Goal: Information Seeking & Learning: Learn about a topic

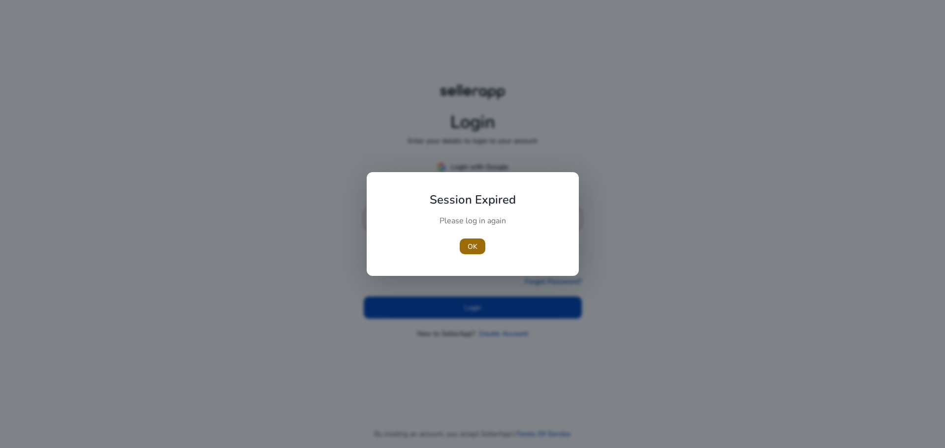
type input "**********"
click at [470, 247] on span "OK" at bounding box center [472, 247] width 10 height 10
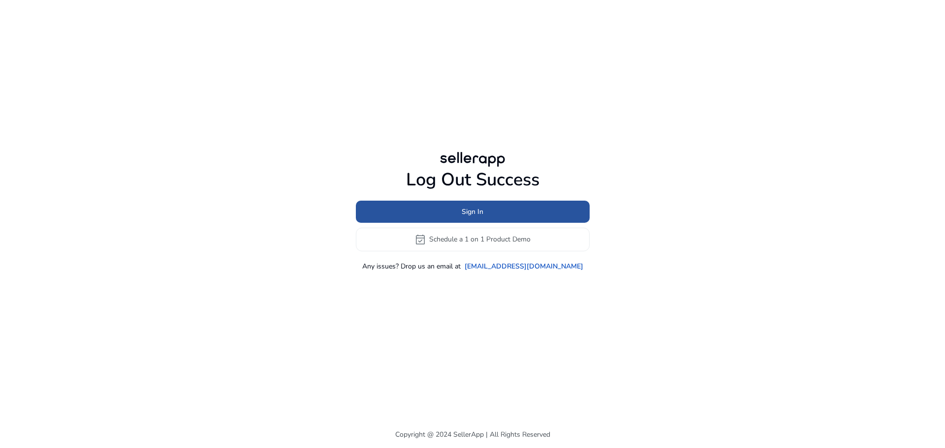
click at [466, 216] on span "Sign In" at bounding box center [472, 212] width 22 height 10
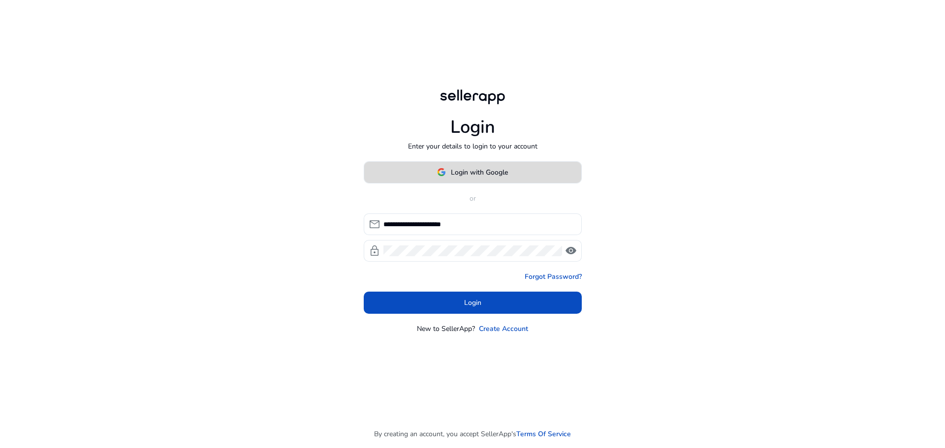
click at [476, 178] on span at bounding box center [472, 172] width 217 height 24
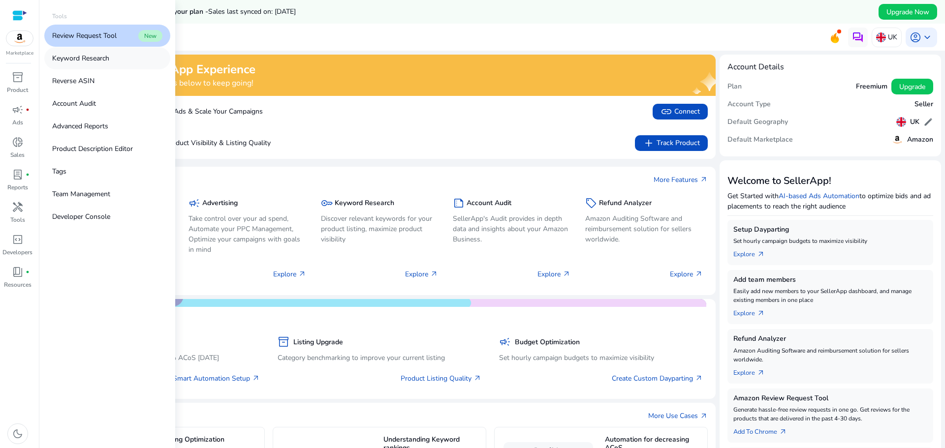
click at [80, 61] on p "Keyword Research" at bounding box center [80, 58] width 57 height 10
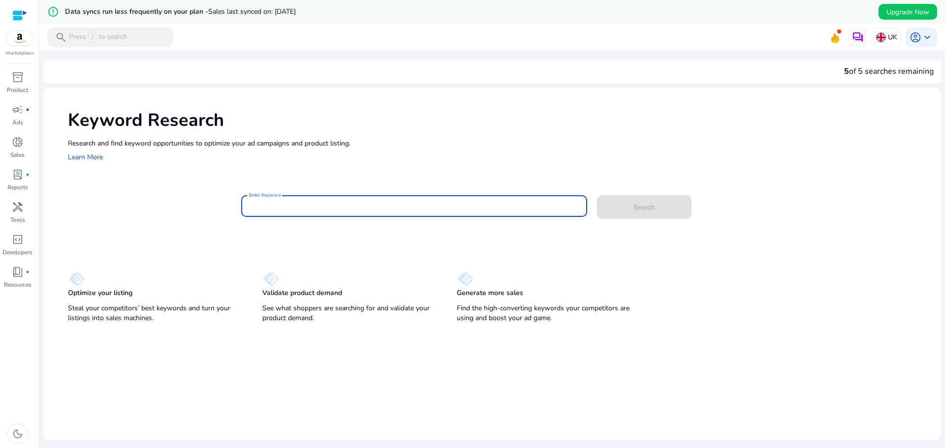
click at [276, 208] on input "Enter Keyword" at bounding box center [414, 206] width 330 height 11
click at [597, 195] on button "Search" at bounding box center [644, 207] width 94 height 24
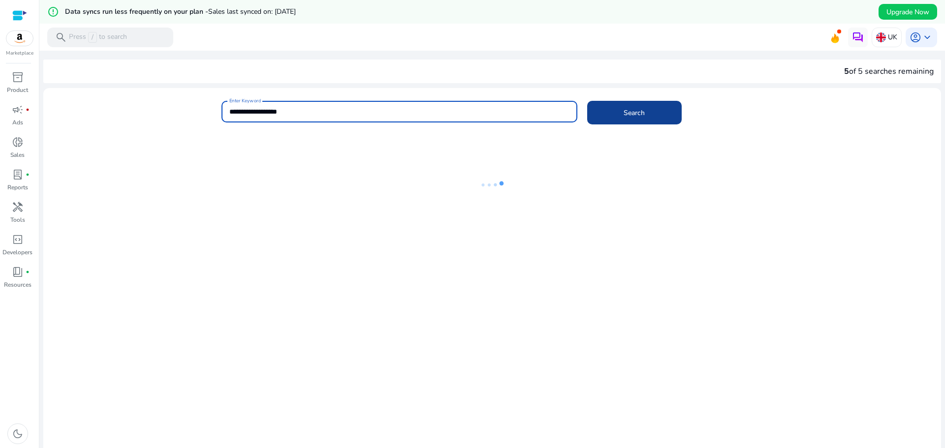
click at [638, 115] on span "Search" at bounding box center [633, 113] width 21 height 10
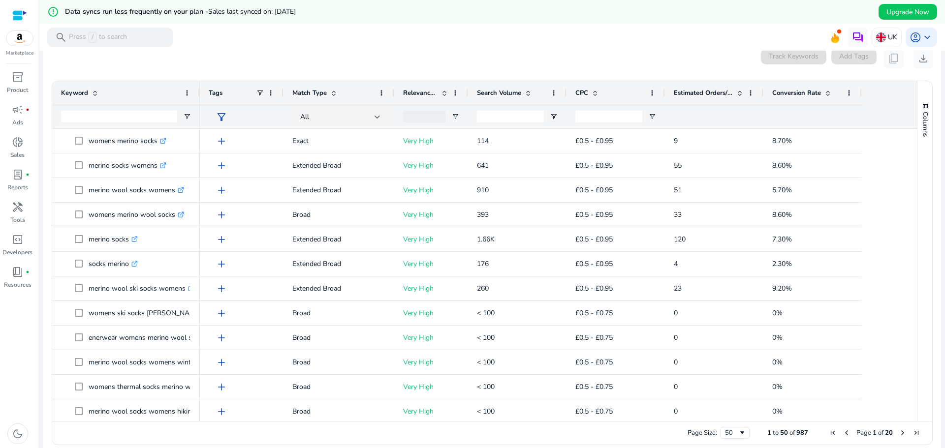
scroll to position [92, 0]
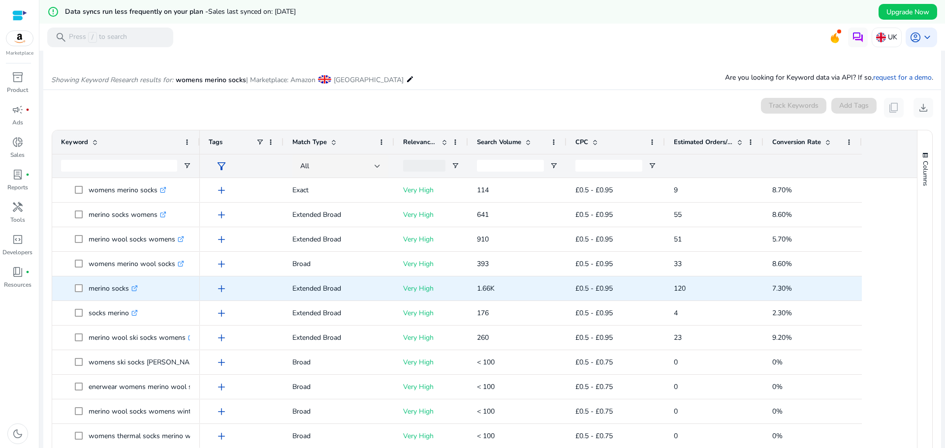
click at [104, 297] on p "merino socks .st0{fill:#2c8af8}" at bounding box center [113, 288] width 49 height 20
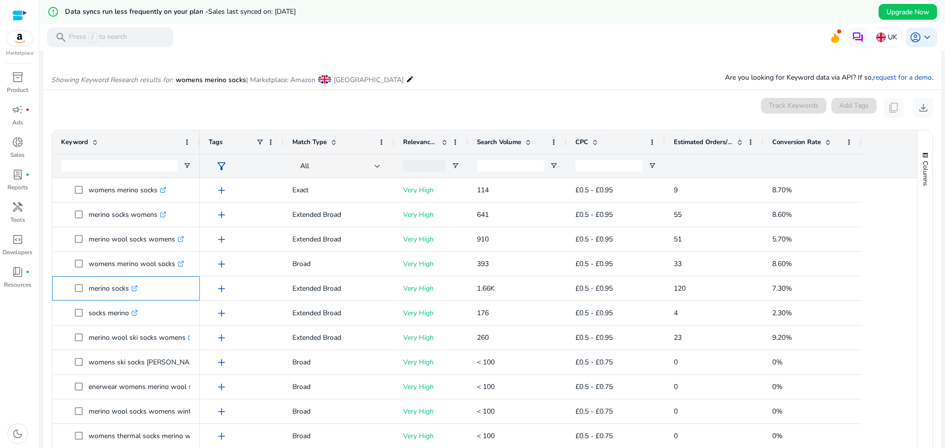
copy span "merino socks .st0{fill:#2c8af8}"
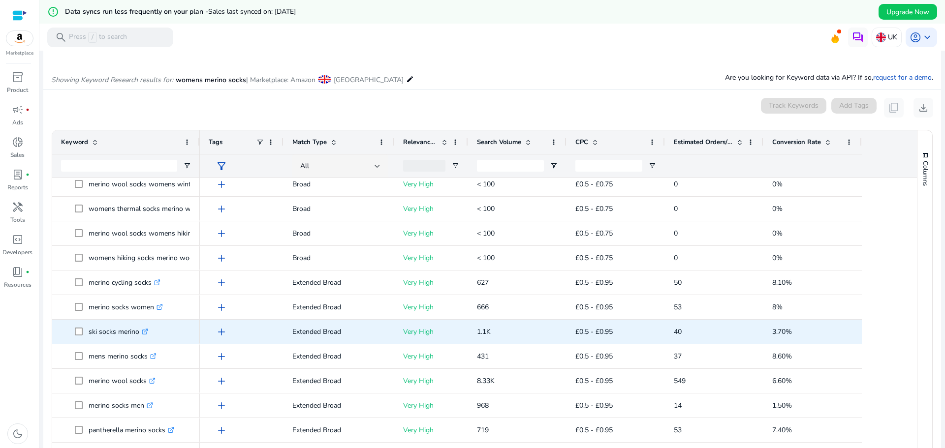
scroll to position [246, 0]
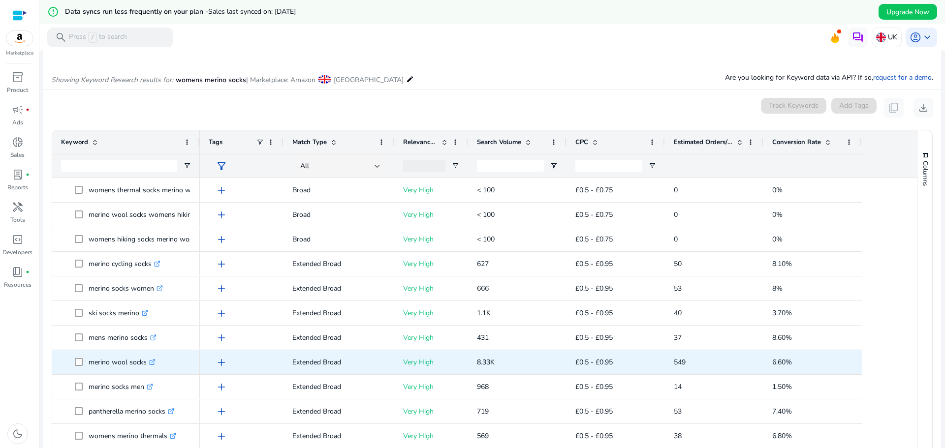
click at [92, 370] on p "merino wool socks .st0{fill:#2c8af8}" at bounding box center [122, 362] width 67 height 20
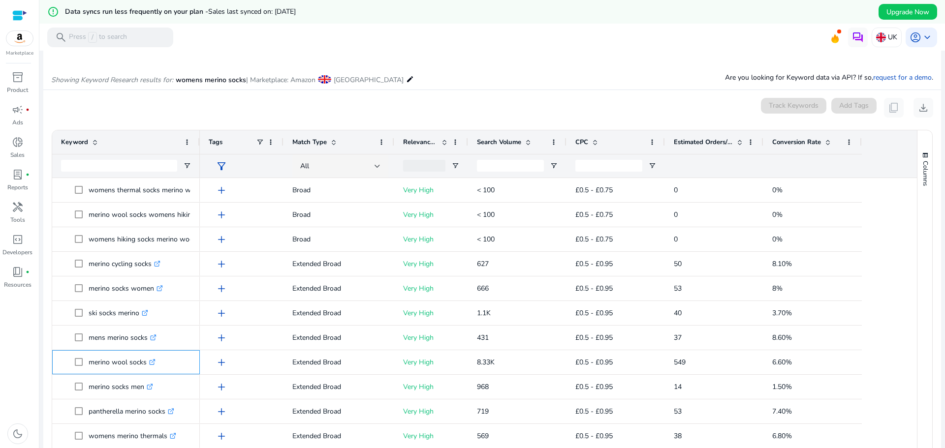
copy span "merino wool socks .st0{fill:#2c8af8}"
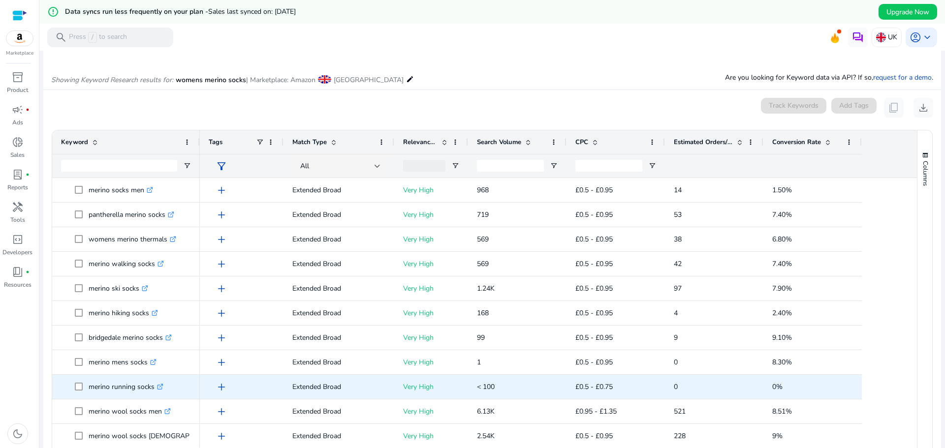
scroll to position [0, 0]
click at [102, 393] on p "merino wool socks ladies .st0{fill:#2c8af8}" at bounding box center [161, 387] width 145 height 20
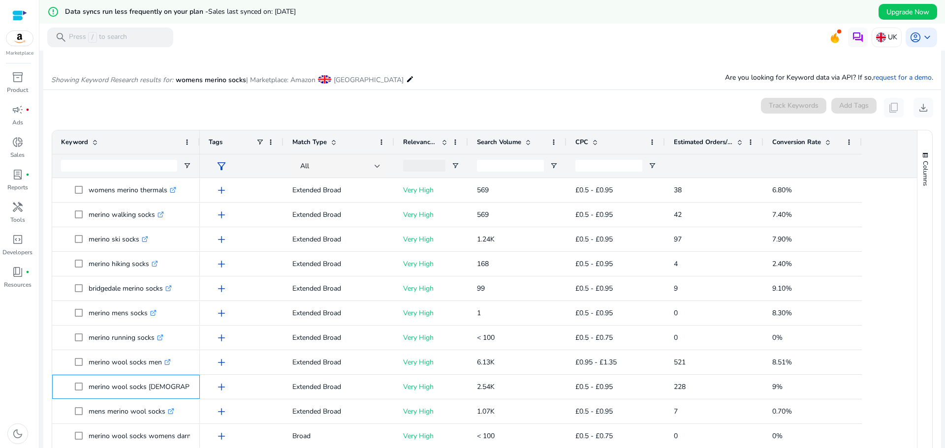
copy span "merino wool socks ladies .st0{fill:#2c8af8}"
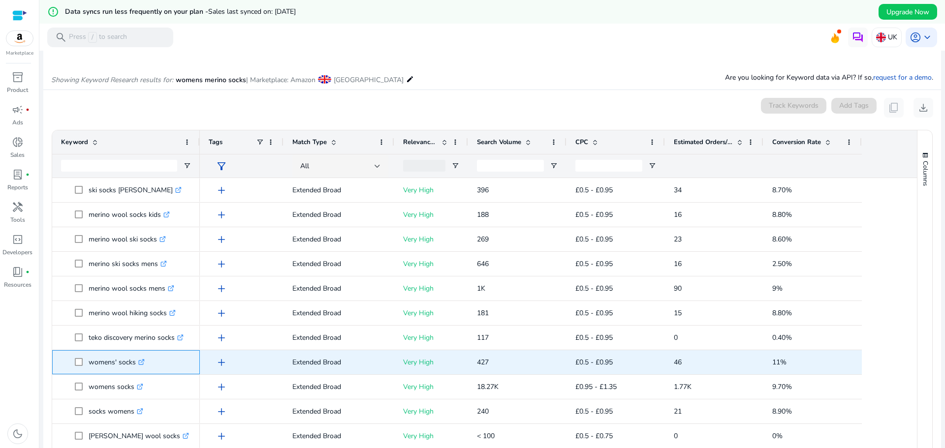
click at [105, 370] on p "womens' socks .st0{fill:#2c8af8}" at bounding box center [117, 362] width 56 height 20
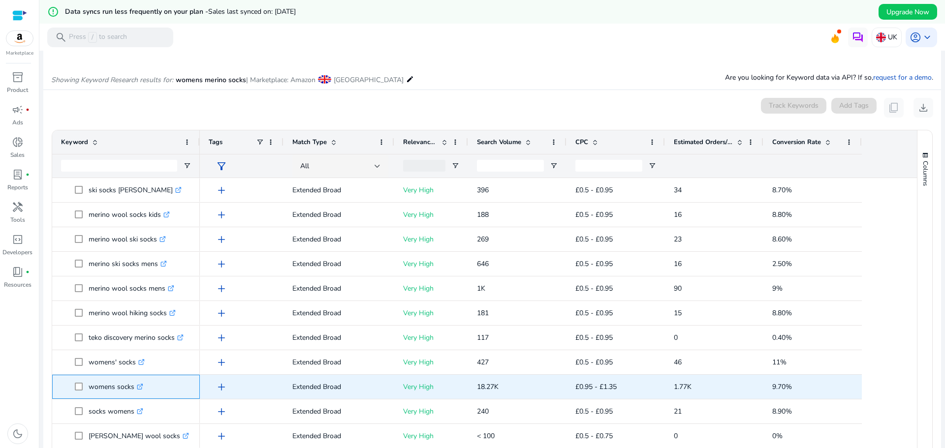
click at [93, 396] on p "womens socks .st0{fill:#2c8af8}" at bounding box center [116, 387] width 55 height 20
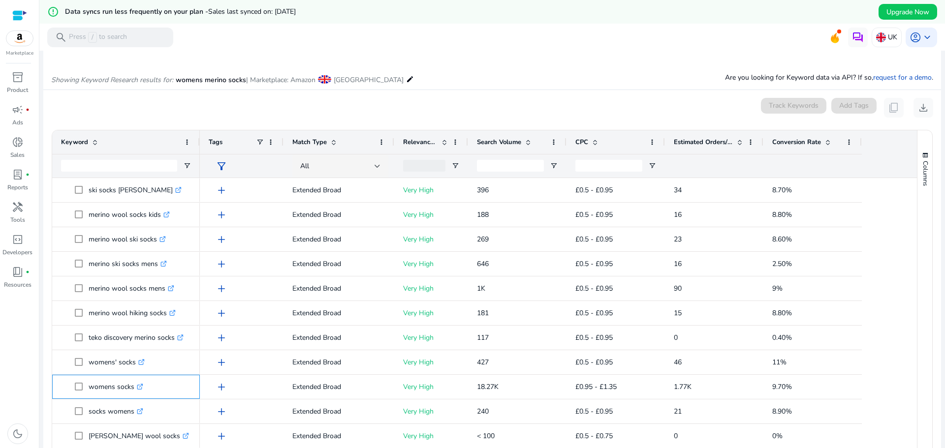
copy span "womens socks .st0{fill:#2c8af8}"
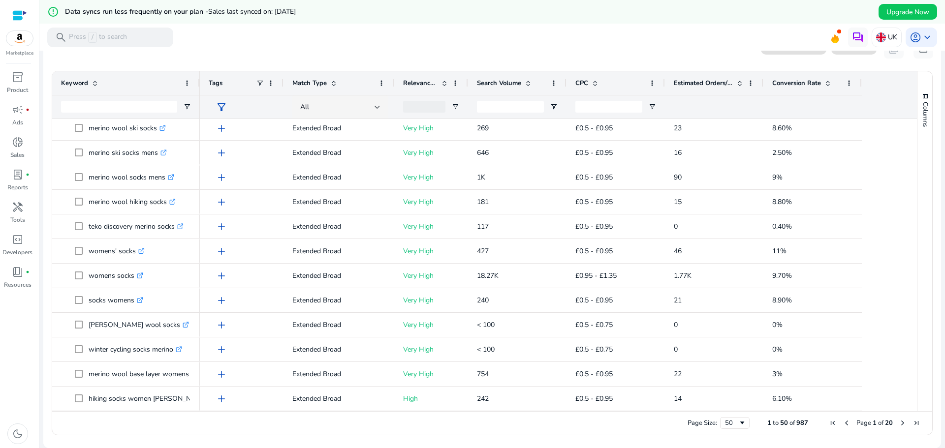
drag, startPoint x: 897, startPoint y: 423, endPoint x: 884, endPoint y: 422, distance: 13.3
click at [898, 423] on span "Next Page" at bounding box center [902, 423] width 8 height 8
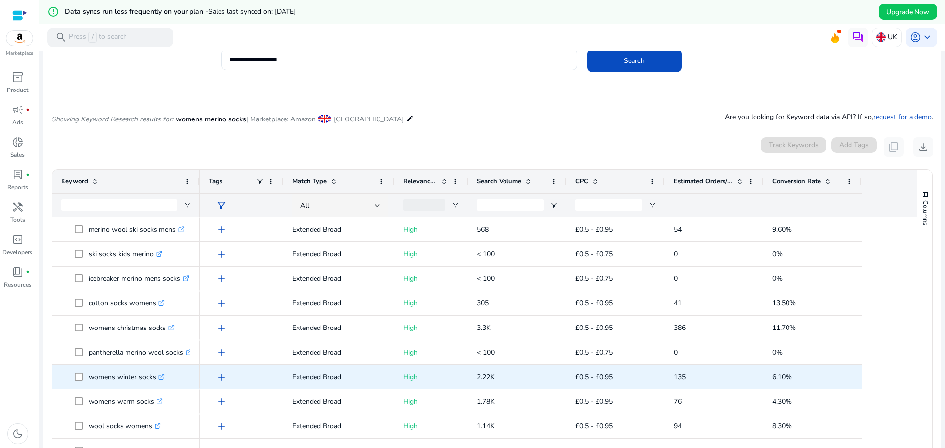
click at [94, 384] on p "womens winter socks .st0{fill:#2c8af8}" at bounding box center [127, 377] width 76 height 20
copy span "womens winter socks .st0{fill:#2c8af8}"
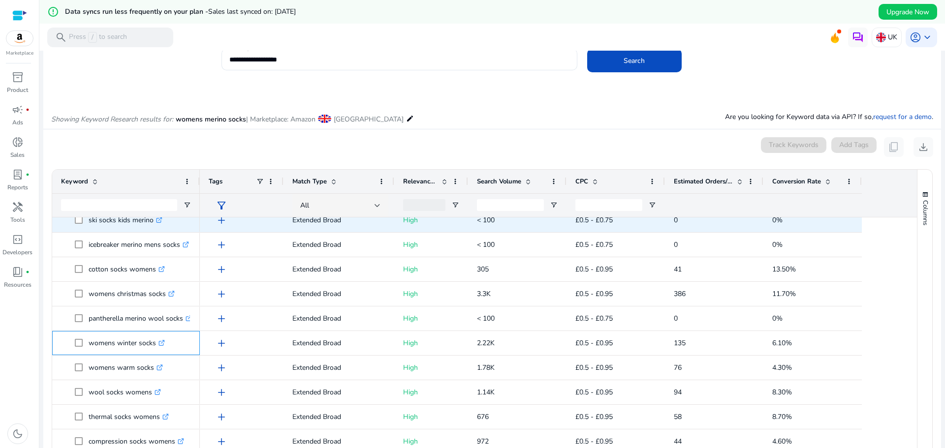
scroll to position [148, 0]
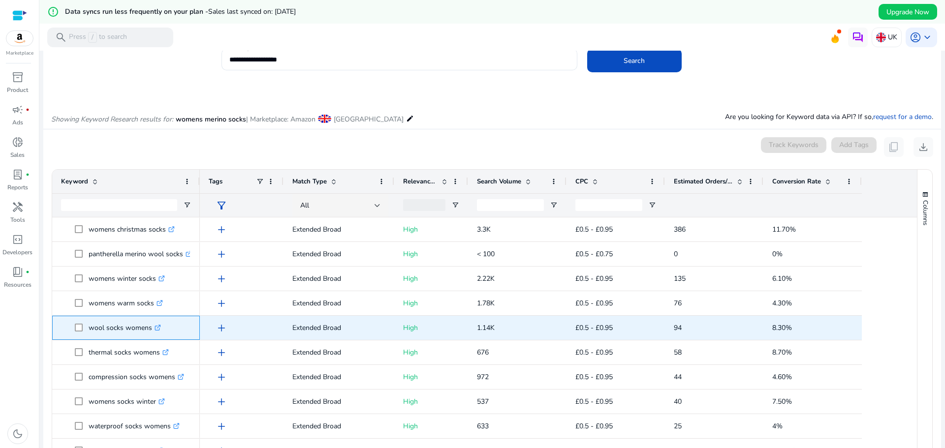
click at [115, 336] on p "wool socks womens .st0{fill:#2c8af8}" at bounding box center [125, 328] width 72 height 20
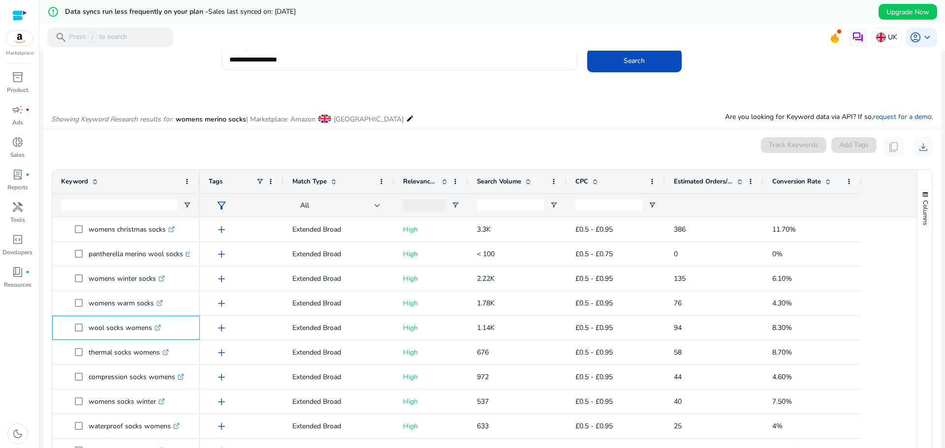
copy span "wool socks womens .st0{fill:#2c8af8}"
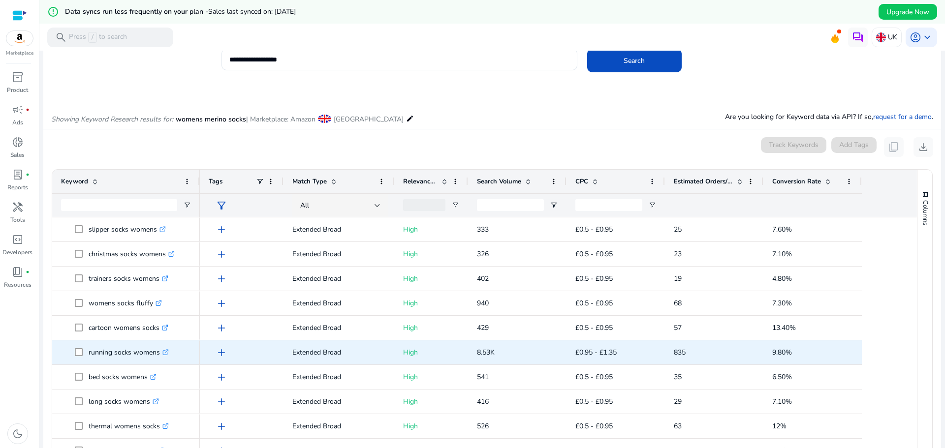
scroll to position [492, 0]
click at [104, 362] on p "running socks womens .st0{fill:#2c8af8}" at bounding box center [129, 352] width 80 height 20
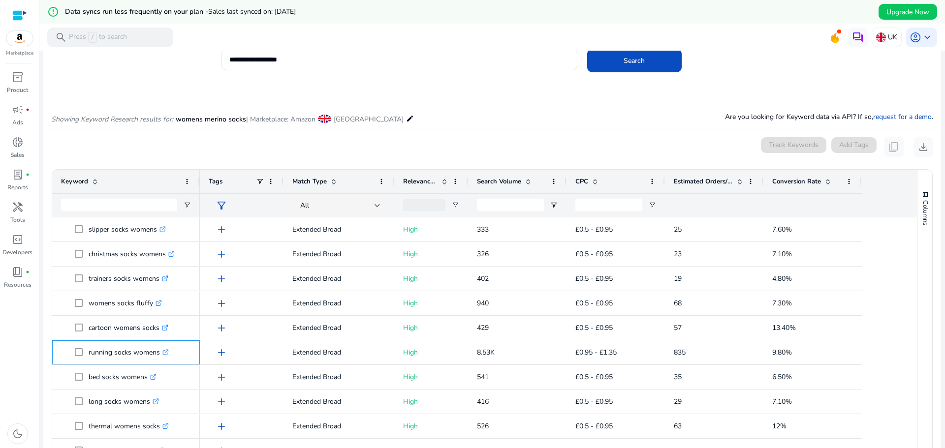
copy span "running socks womens .st0{fill:#2c8af8}"
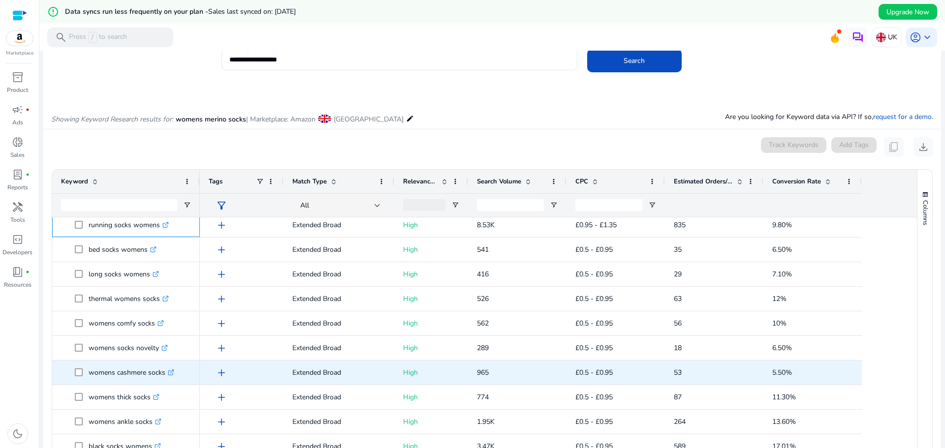
scroll to position [640, 0]
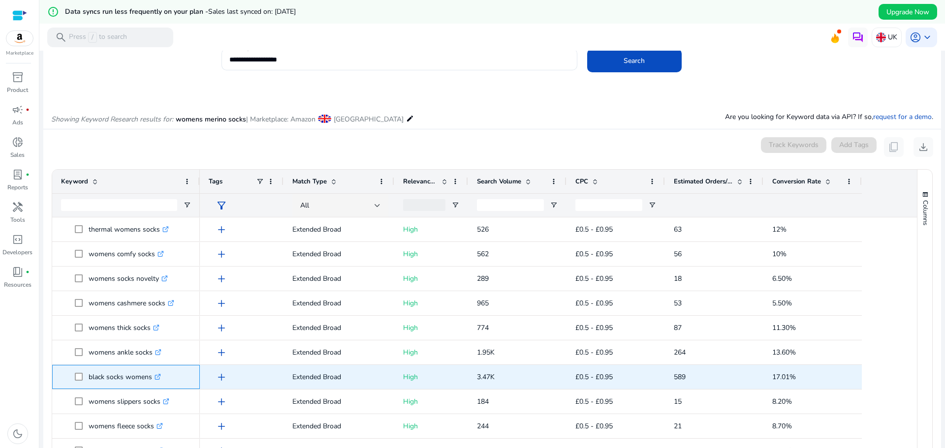
click at [98, 385] on p "black socks womens .st0{fill:#2c8af8}" at bounding box center [125, 377] width 72 height 20
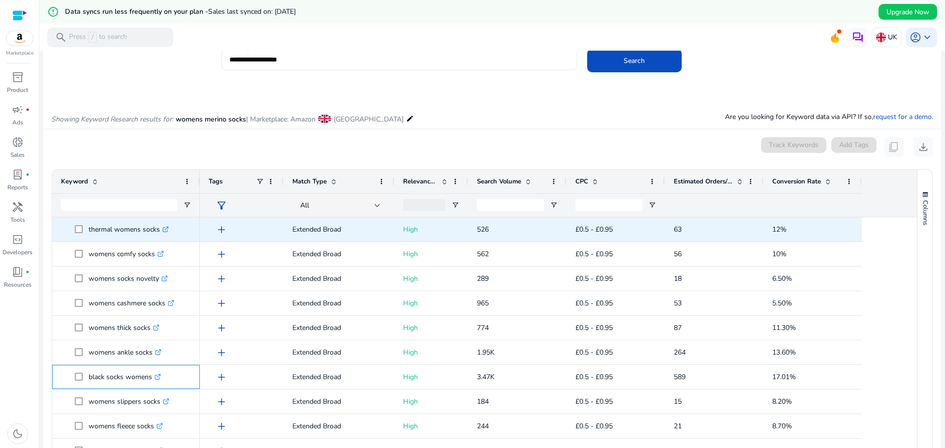
copy span "black socks womens .st0{fill:#2c8af8}"
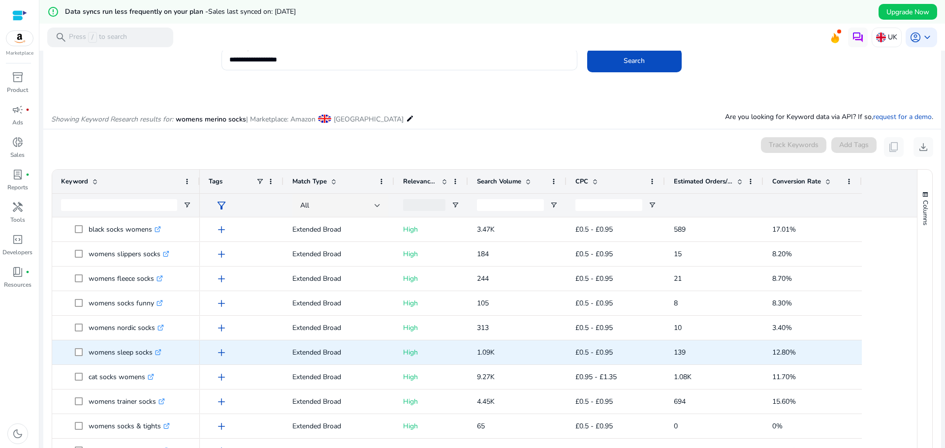
click at [98, 359] on p "womens sleep socks .st0{fill:#2c8af8}" at bounding box center [125, 352] width 73 height 20
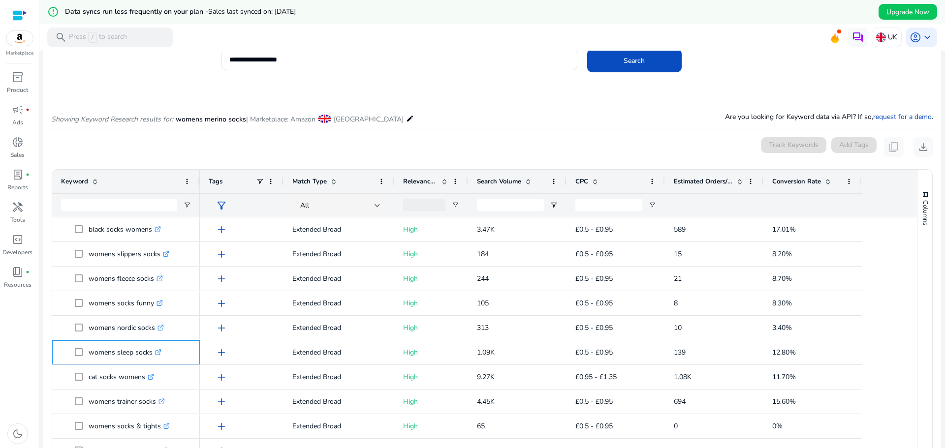
copy span "womens sleep socks .st0{fill:#2c8af8}"
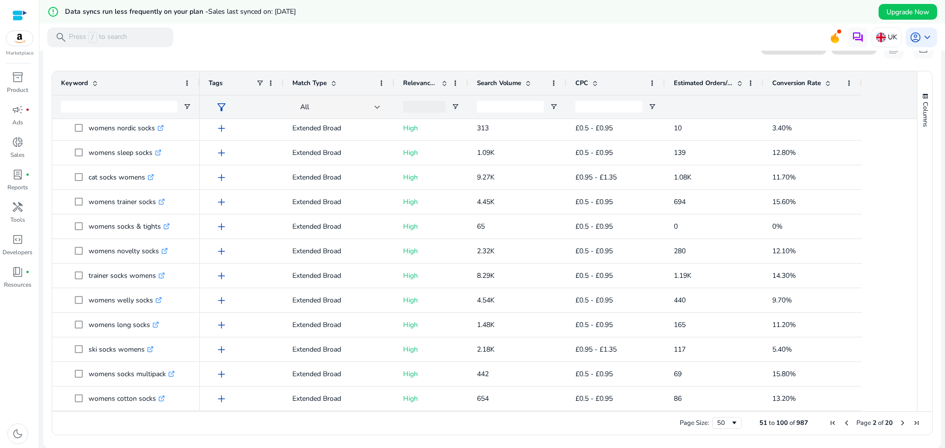
click at [898, 422] on span "Next Page" at bounding box center [902, 423] width 8 height 8
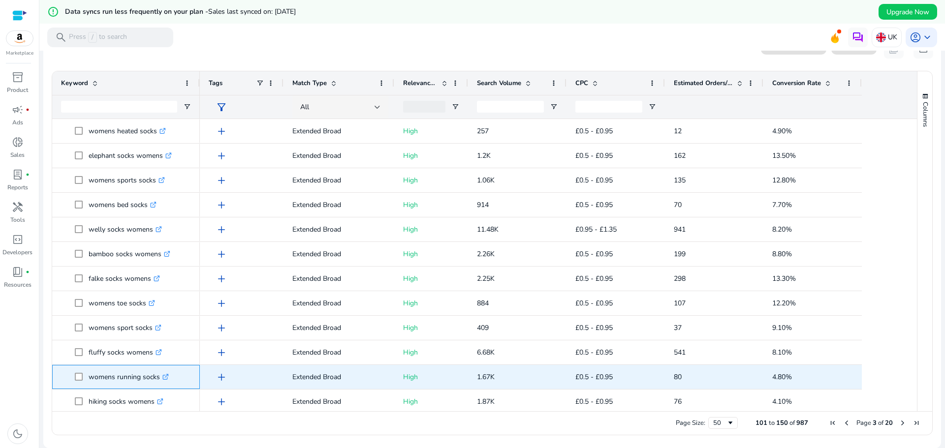
click at [102, 384] on p "womens running socks .st0{fill:#2c8af8}" at bounding box center [129, 377] width 80 height 20
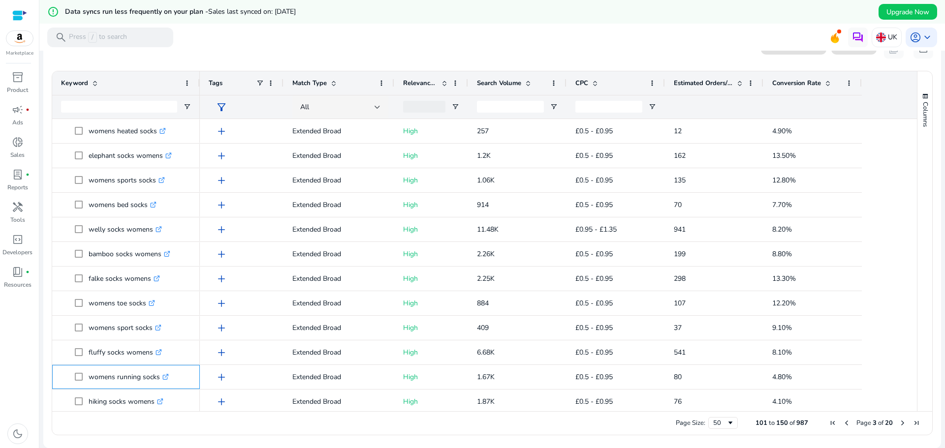
copy span "womens running socks .st0{fill:#2c8af8}"
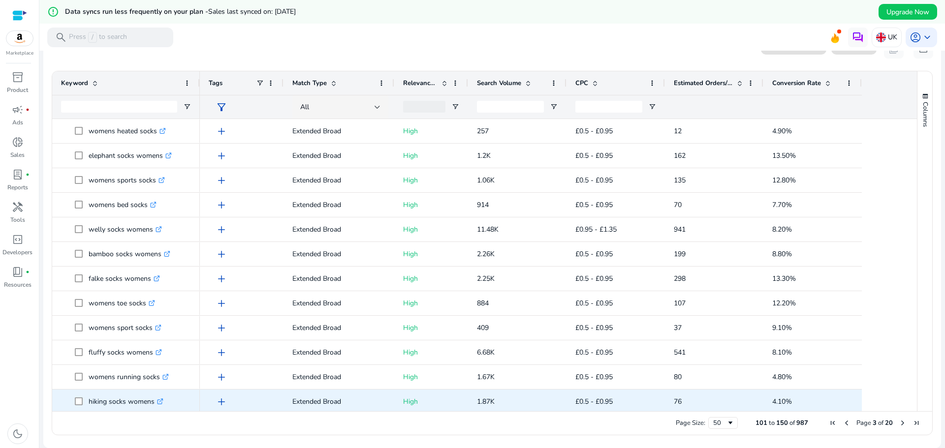
click at [108, 409] on p "hiking socks womens .st0{fill:#2c8af8}" at bounding box center [126, 402] width 75 height 20
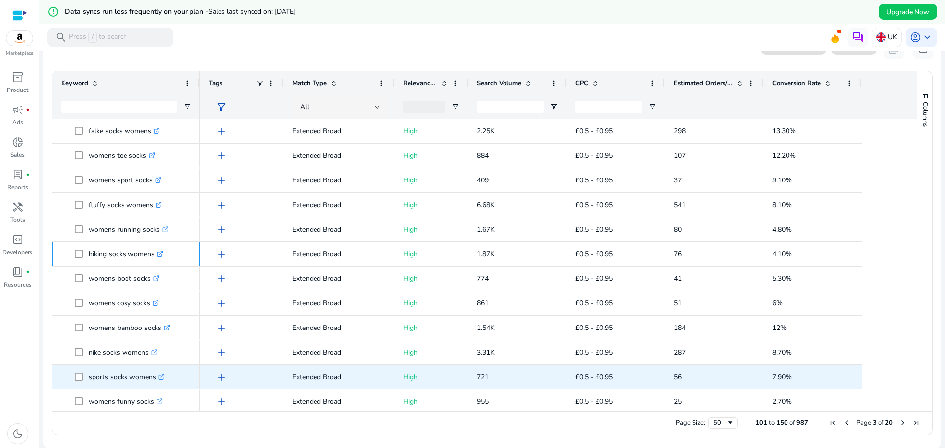
scroll to position [194, 0]
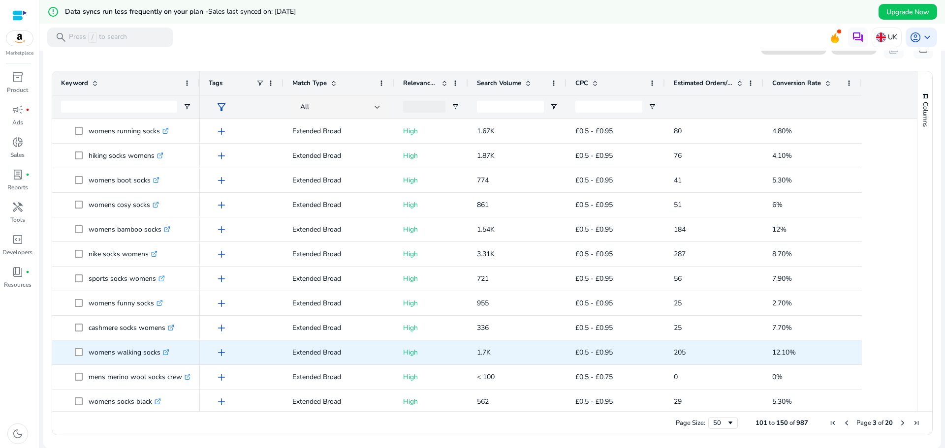
click at [106, 364] on div "womens walking socks .st0{fill:#2c8af8}" at bounding box center [126, 352] width 130 height 23
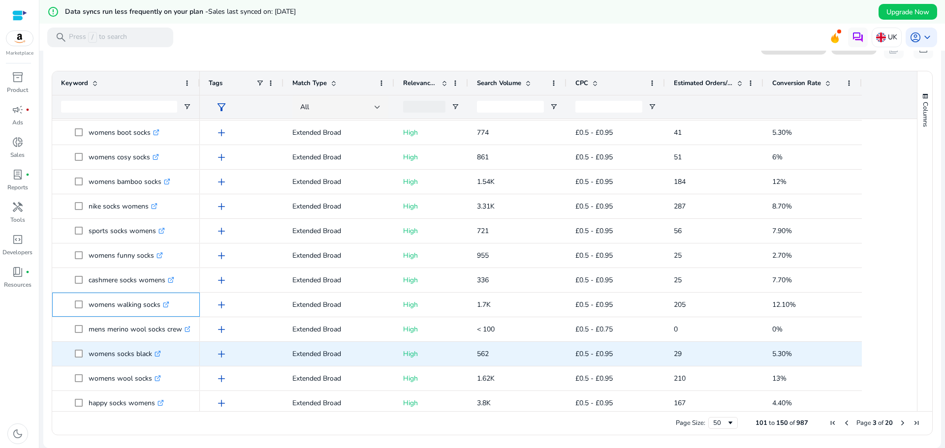
scroll to position [295, 0]
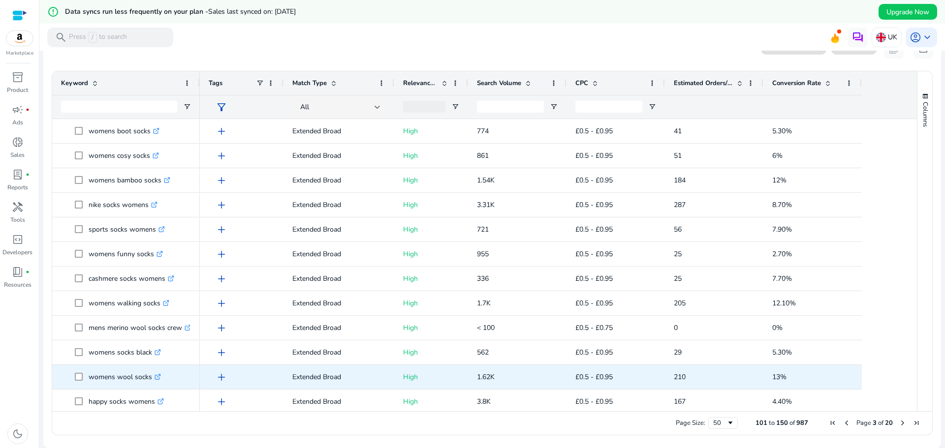
click at [92, 387] on p "womens wool socks .st0{fill:#2c8af8}" at bounding box center [125, 377] width 72 height 20
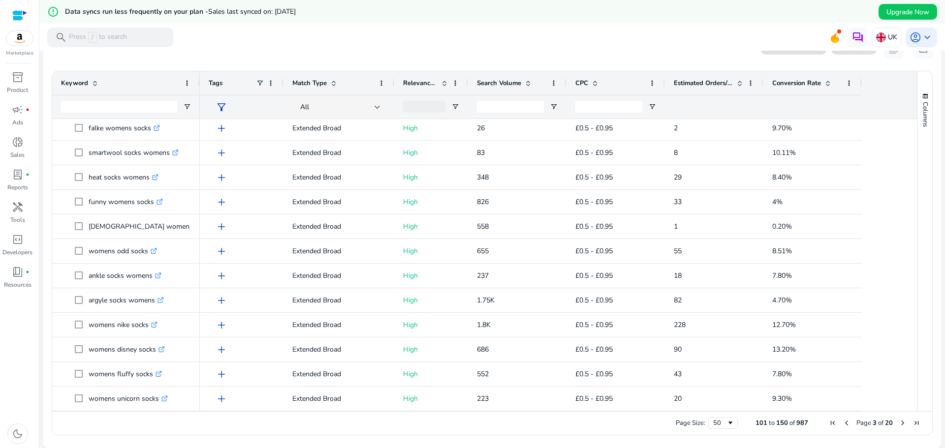
click at [898, 423] on span "Next Page" at bounding box center [902, 423] width 8 height 8
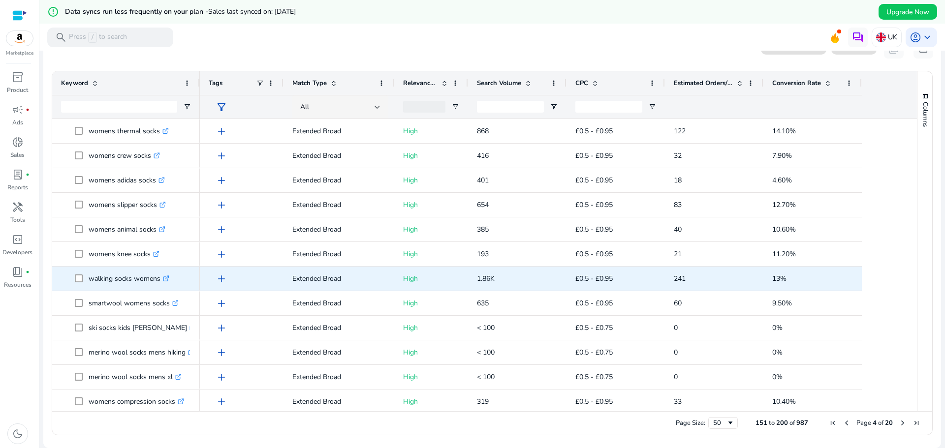
click at [95, 289] on div "walking socks womens .st0{fill:#2c8af8}" at bounding box center [126, 278] width 130 height 23
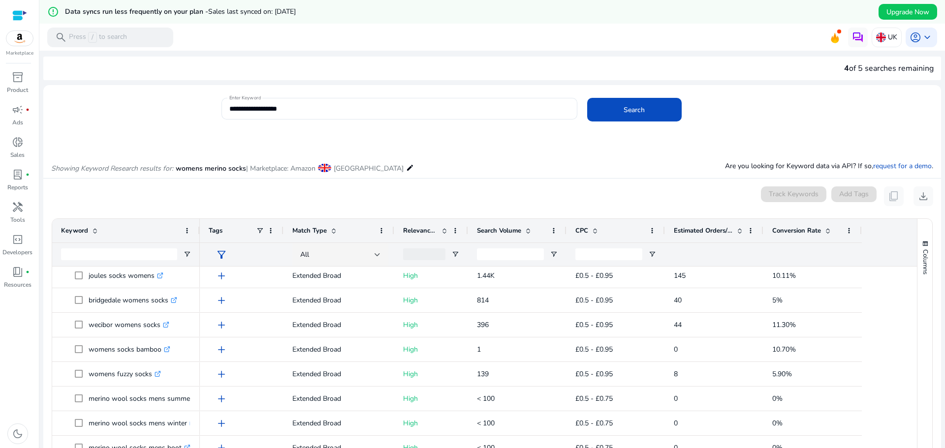
scroll to position [0, 0]
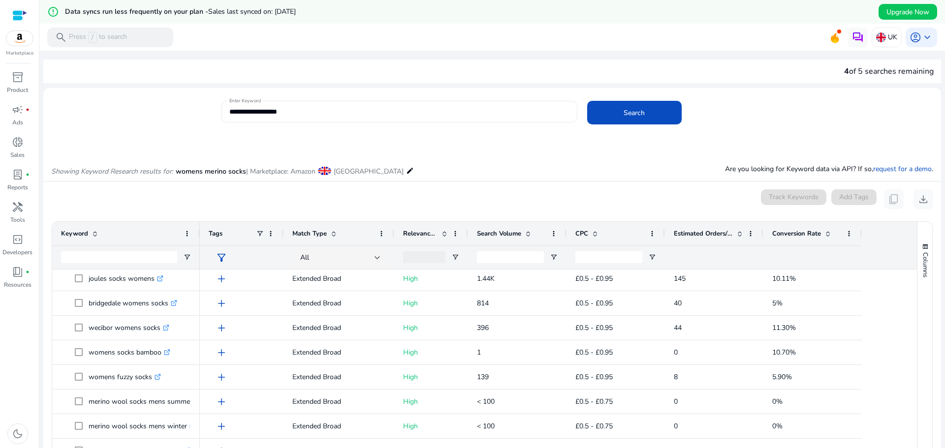
click at [313, 114] on input "**********" at bounding box center [399, 111] width 340 height 11
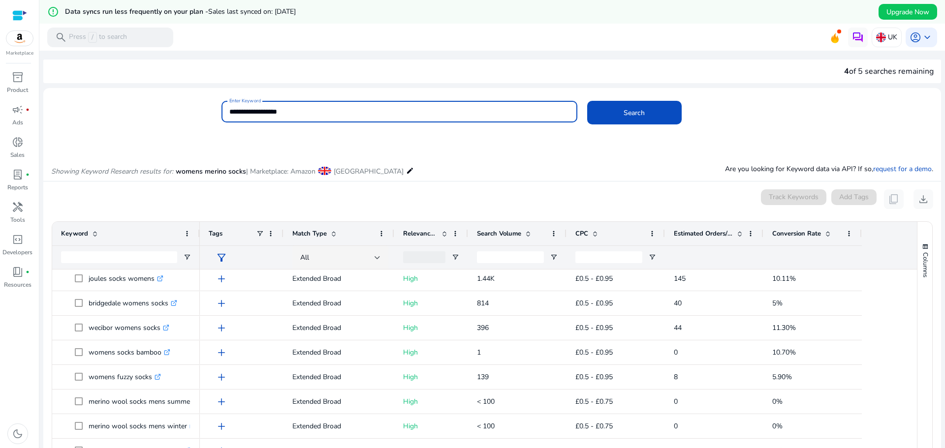
click at [313, 114] on input "**********" at bounding box center [399, 111] width 340 height 11
type input "**********"
click at [587, 101] on button "Search" at bounding box center [634, 113] width 94 height 24
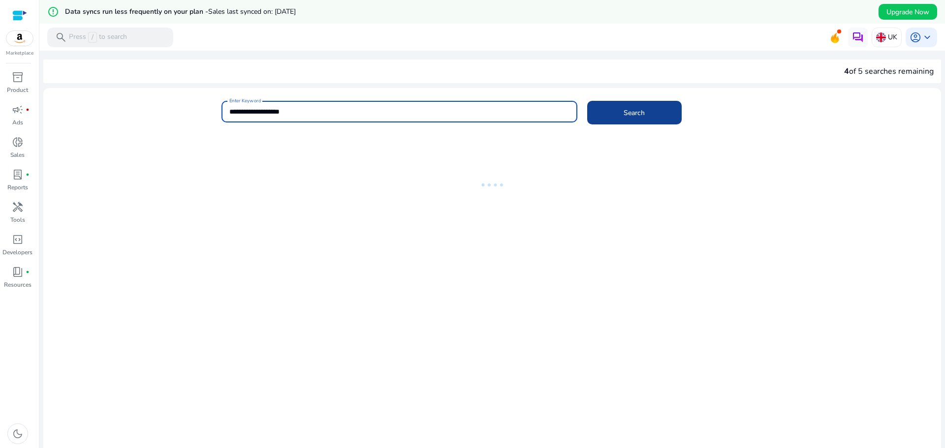
click at [640, 115] on span "Search" at bounding box center [633, 113] width 21 height 10
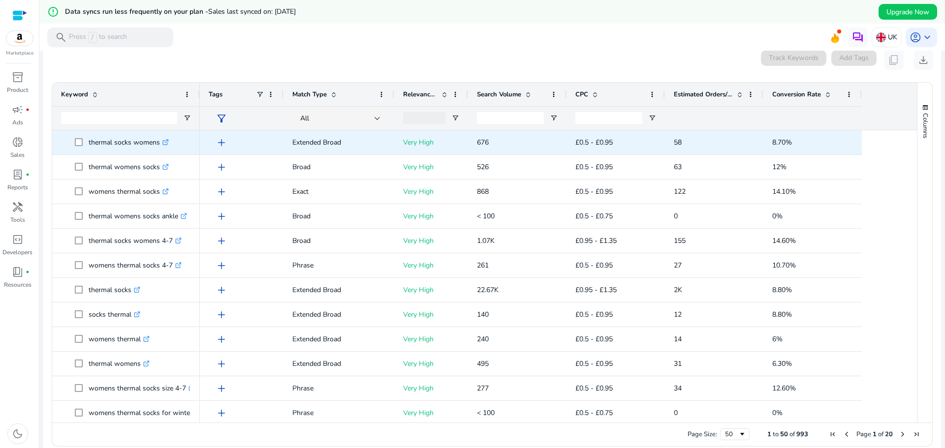
scroll to position [141, 0]
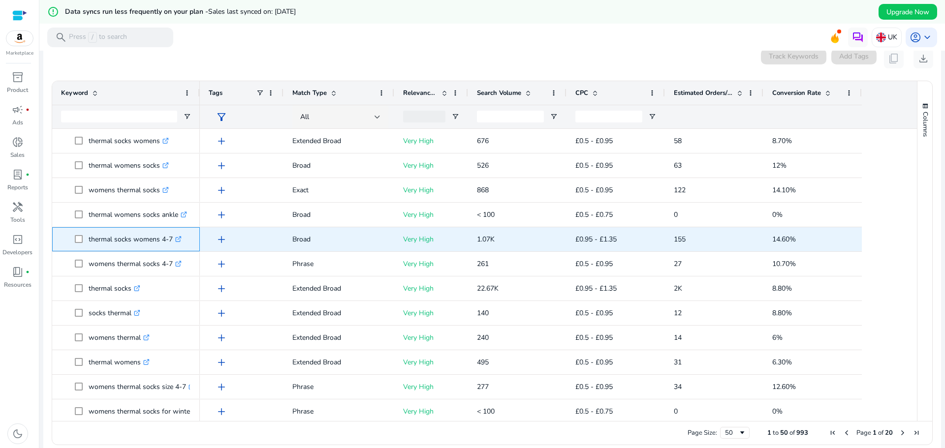
click at [112, 244] on p "thermal socks womens 4-7 .st0{fill:#2c8af8}" at bounding box center [135, 239] width 93 height 20
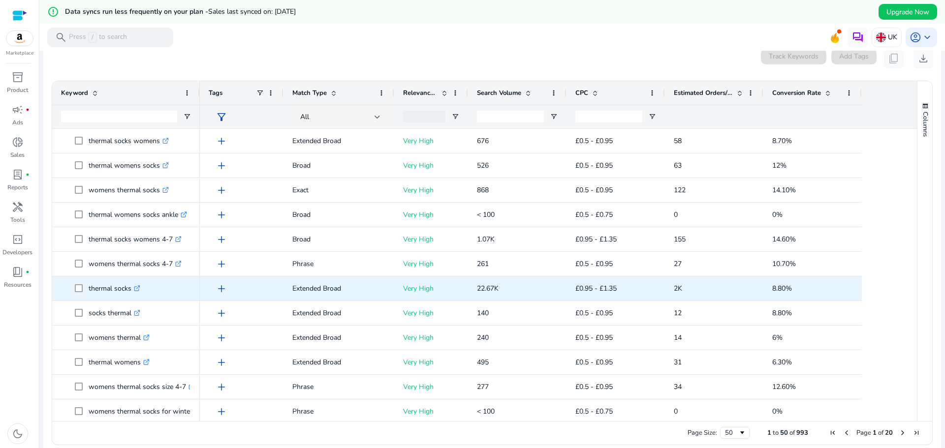
click at [100, 297] on p "thermal socks .st0{fill:#2c8af8}" at bounding box center [115, 288] width 52 height 20
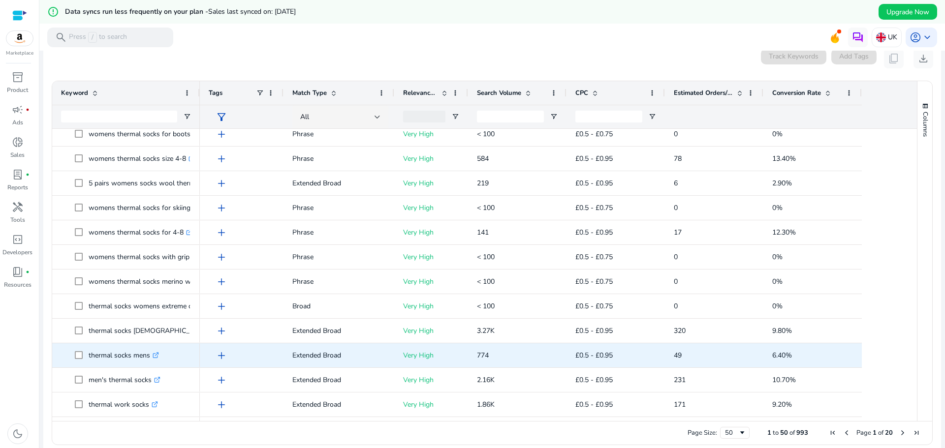
scroll to position [344, 0]
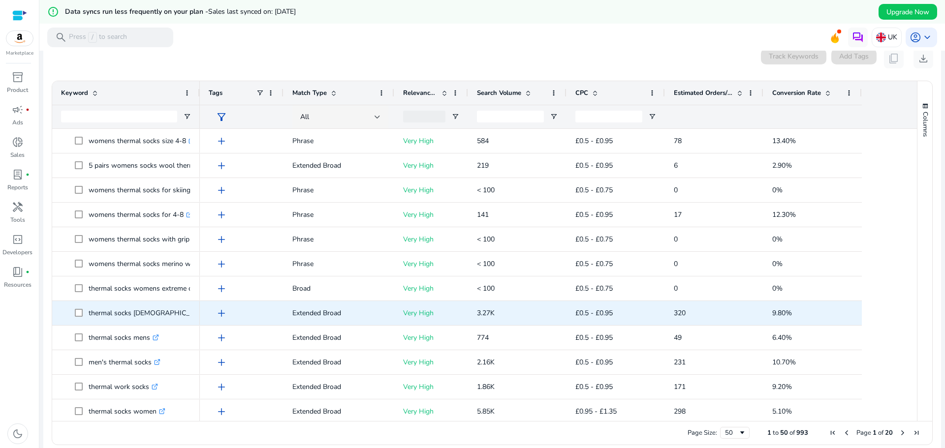
click at [87, 320] on span at bounding box center [82, 313] width 14 height 20
click at [96, 317] on p "thermal socks ladies .st0{fill:#2c8af8}" at bounding box center [153, 313] width 129 height 20
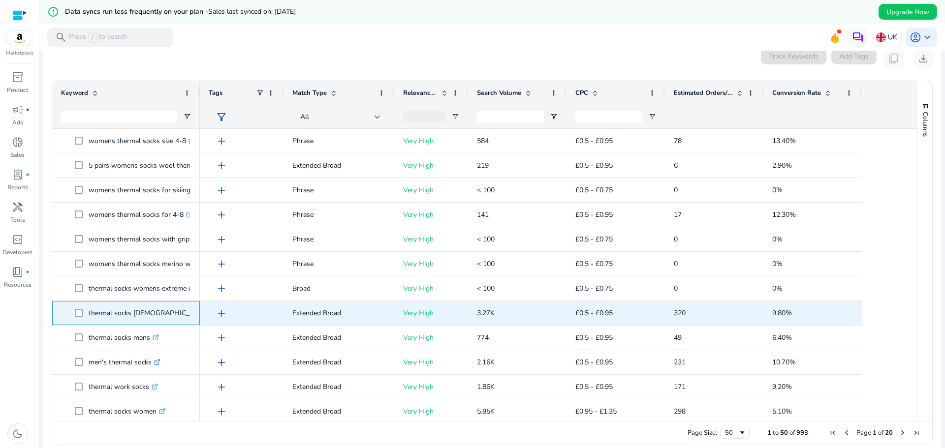
click at [96, 317] on p "thermal socks ladies .st0{fill:#2c8af8}" at bounding box center [153, 313] width 129 height 20
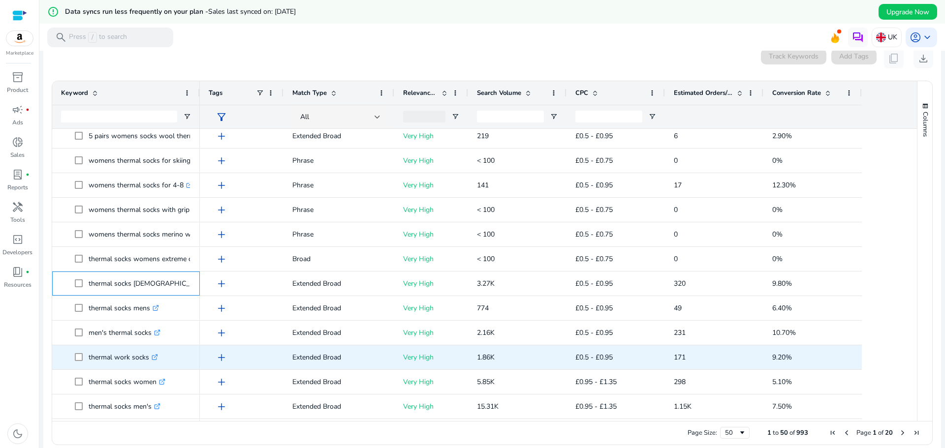
scroll to position [394, 0]
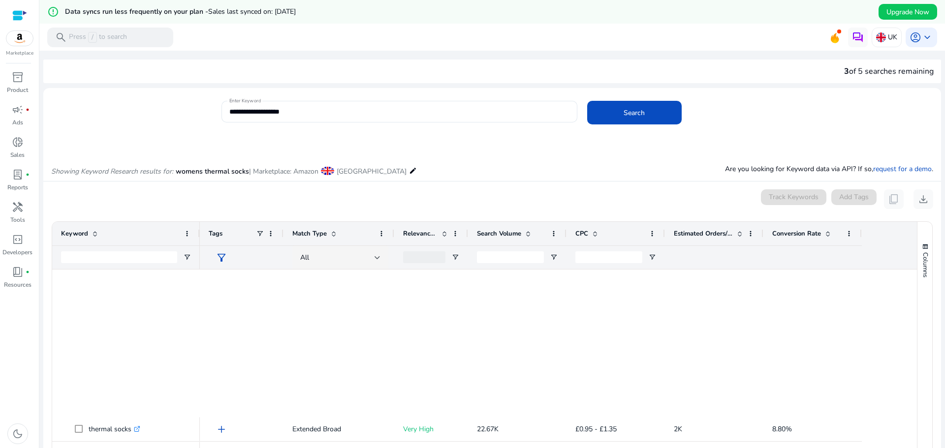
scroll to position [394, 0]
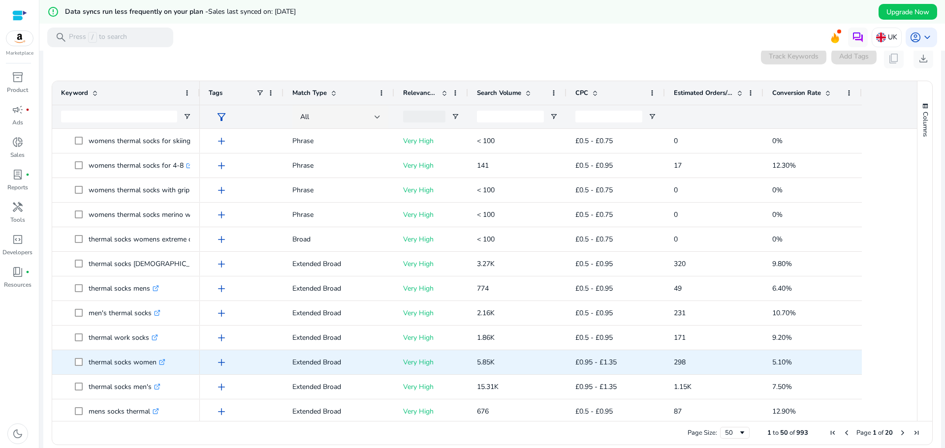
click at [91, 369] on p "thermal socks women .st0{fill:#2c8af8}" at bounding box center [127, 362] width 77 height 20
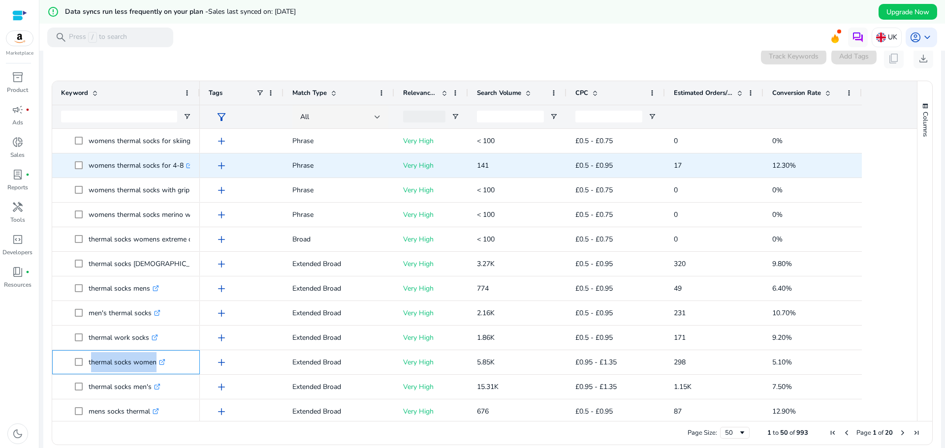
copy span "thermal socks women .st0{fill:#2c8af8}"
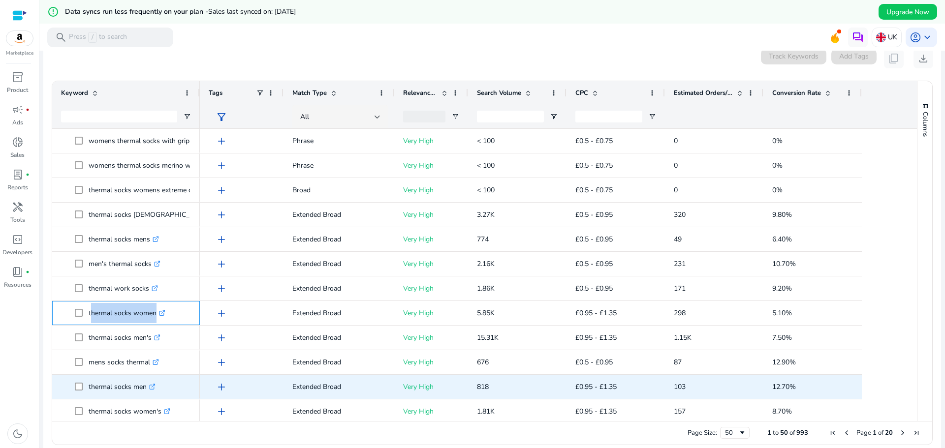
scroll to position [492, 0]
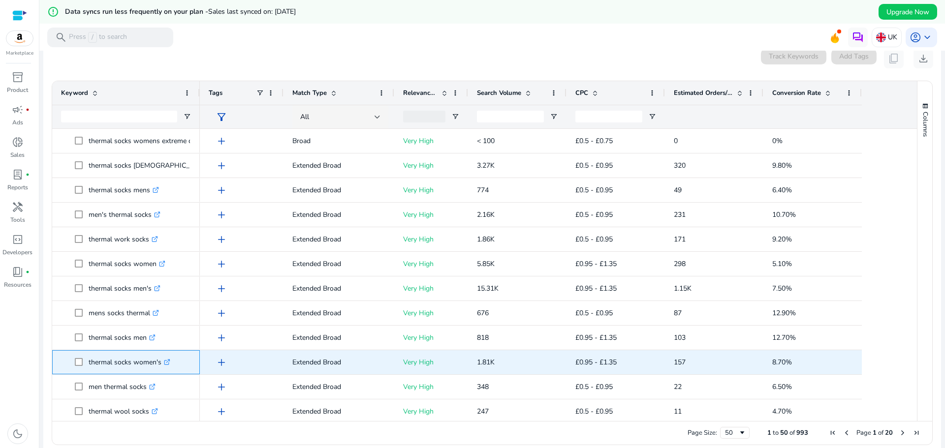
click at [122, 367] on p "thermal socks women's .st0{fill:#2c8af8}" at bounding box center [130, 362] width 82 height 20
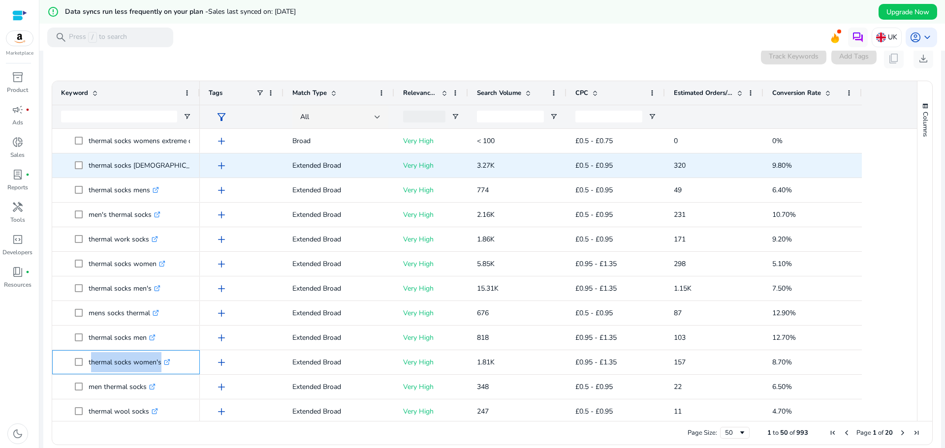
copy span "thermal socks women's .st0{fill:#2c8af8}"
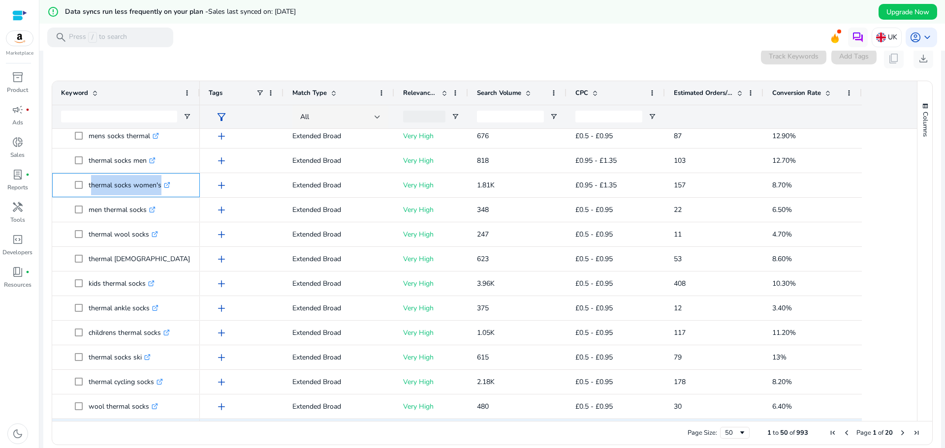
scroll to position [689, 0]
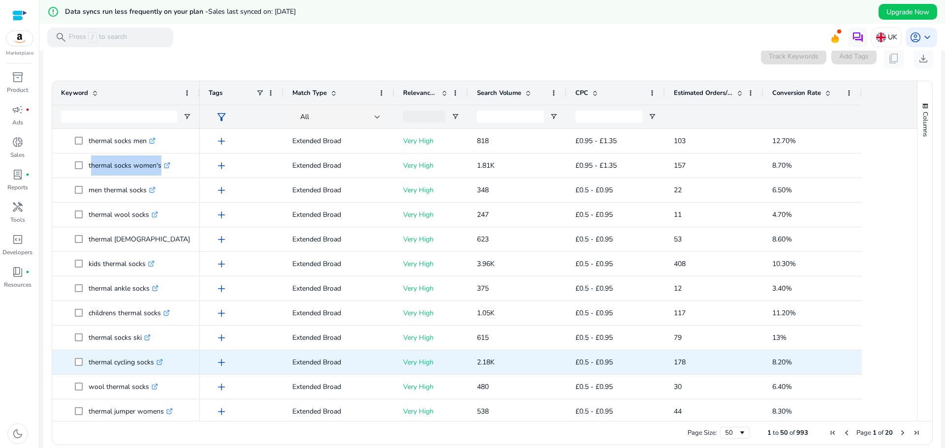
click at [163, 363] on icon ".st0{fill:#2c8af8}" at bounding box center [159, 362] width 6 height 6
drag, startPoint x: 86, startPoint y: 364, endPoint x: 155, endPoint y: 366, distance: 69.4
click at [155, 366] on span "thermal cycling socks .st0{fill:#2c8af8}" at bounding box center [133, 362] width 116 height 20
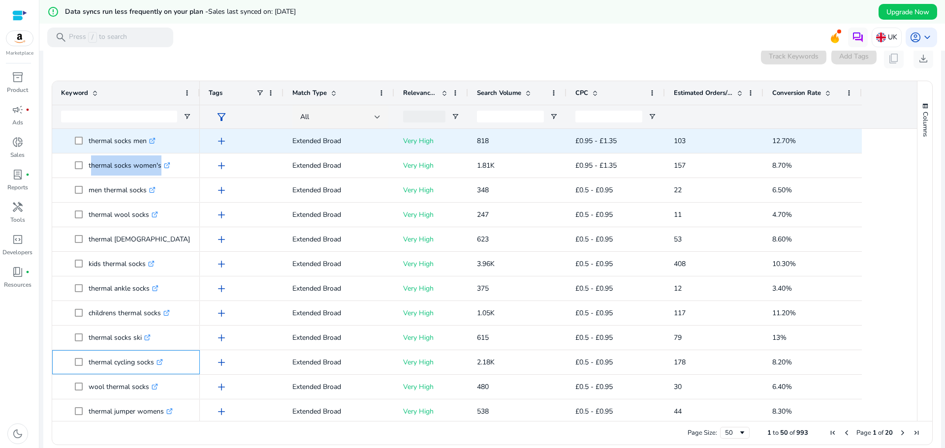
copy span "thermal cycling socks"
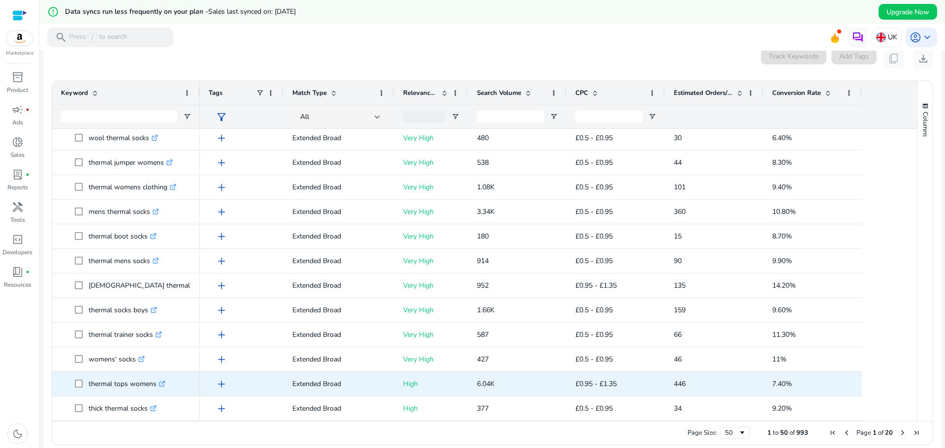
scroll to position [151, 0]
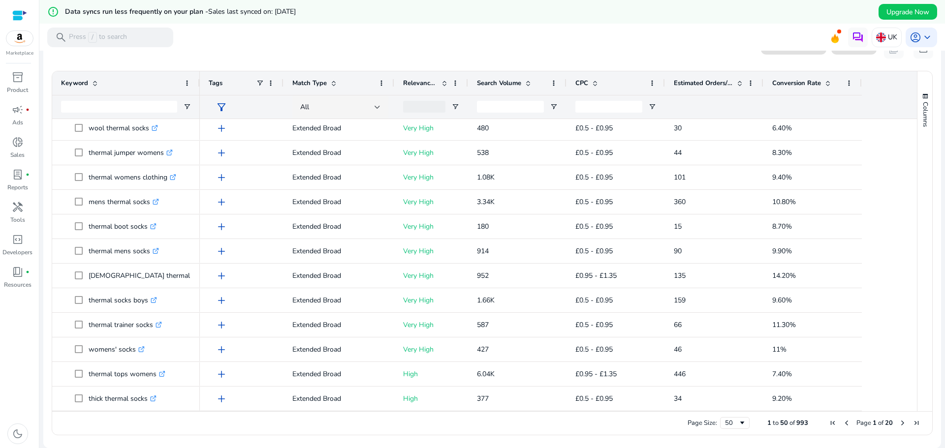
click at [899, 424] on span "Next Page" at bounding box center [902, 423] width 8 height 8
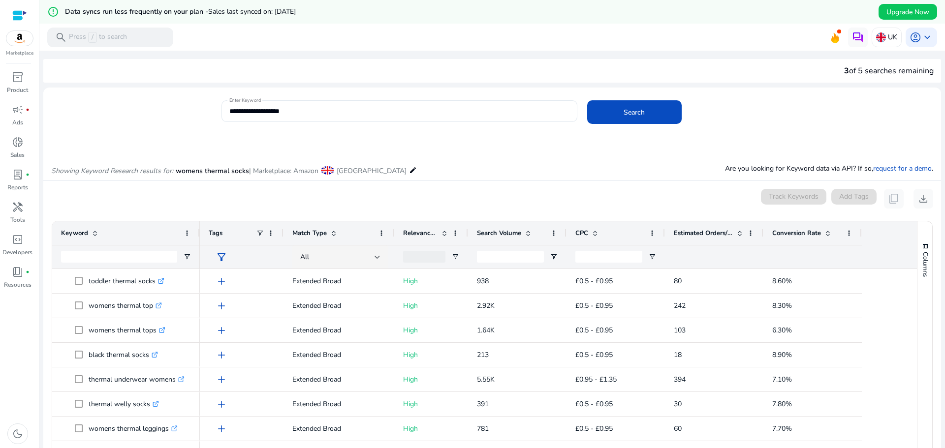
scroll to position [0, 0]
